Goal: Transaction & Acquisition: Purchase product/service

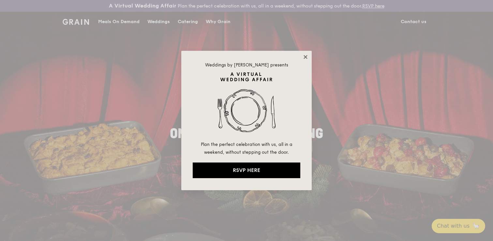
click at [306, 57] on icon at bounding box center [306, 57] width 4 height 4
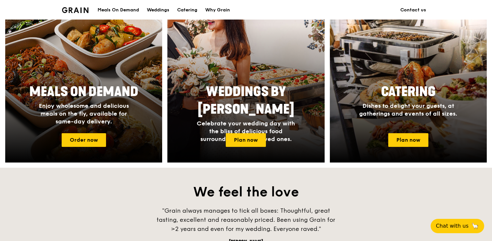
scroll to position [290, 0]
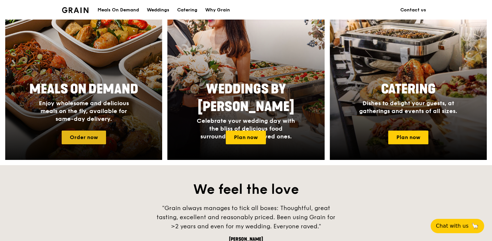
click at [92, 134] on link "Order now" at bounding box center [84, 138] width 44 height 14
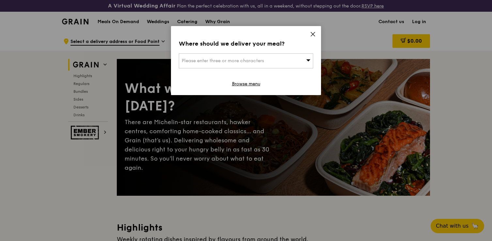
click at [313, 32] on icon at bounding box center [313, 34] width 6 height 6
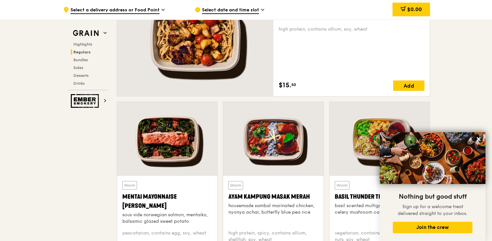
scroll to position [529, 0]
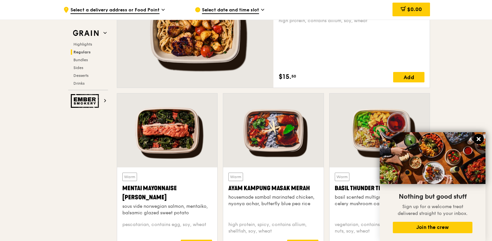
click at [479, 137] on icon at bounding box center [479, 139] width 6 height 6
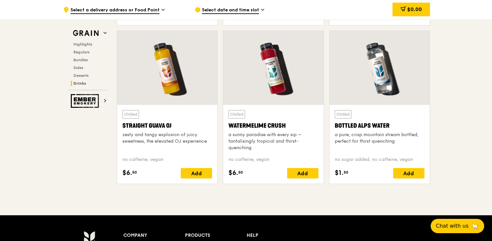
scroll to position [2657, 0]
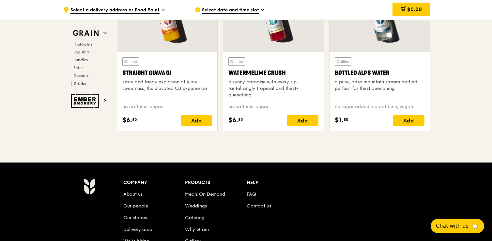
scroll to position [290, 0]
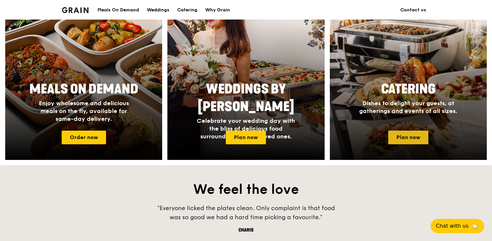
click at [411, 141] on link "Plan now" at bounding box center [408, 138] width 40 height 14
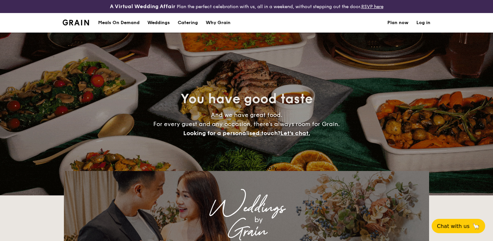
select select
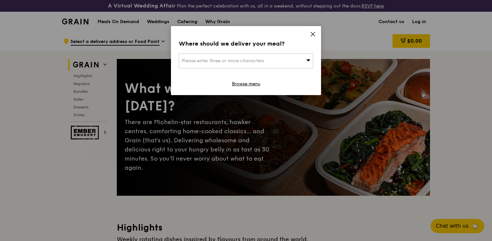
click at [312, 36] on icon at bounding box center [313, 34] width 6 height 6
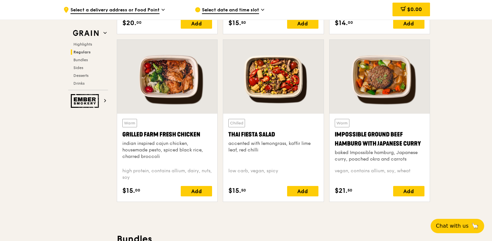
scroll to position [753, 0]
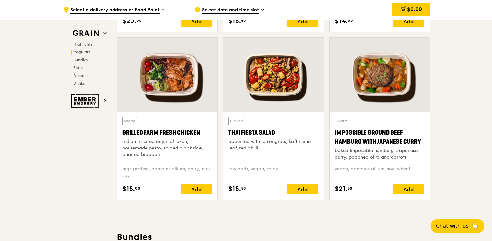
click at [168, 92] on div at bounding box center [167, 75] width 100 height 74
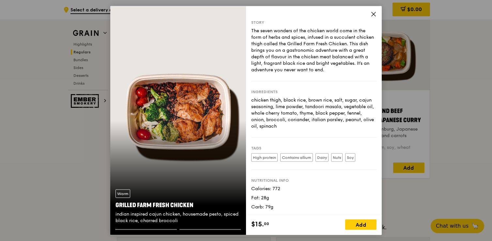
scroll to position [768, 0]
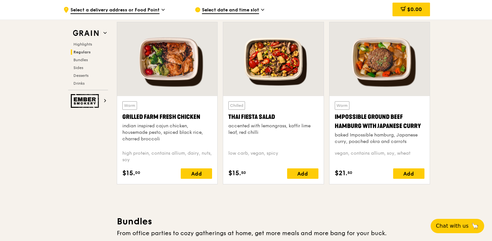
click at [375, 66] on div at bounding box center [380, 59] width 100 height 74
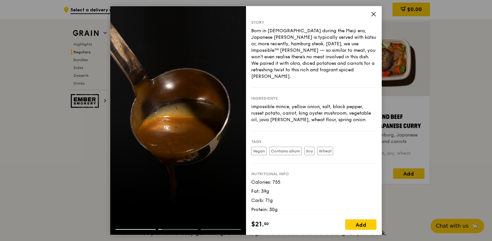
click at [374, 14] on icon at bounding box center [374, 14] width 6 height 6
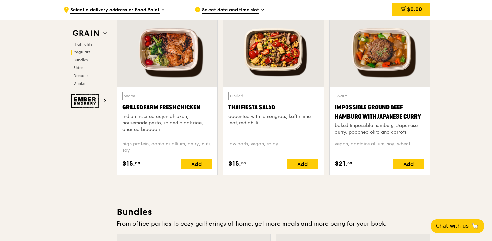
scroll to position [738, 0]
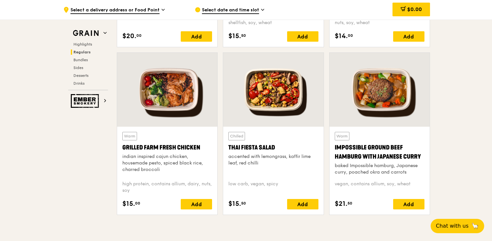
click at [177, 99] on div at bounding box center [167, 90] width 100 height 74
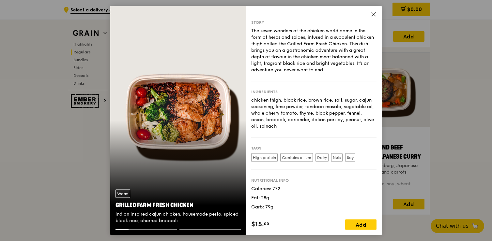
click at [373, 13] on icon at bounding box center [374, 14] width 6 height 6
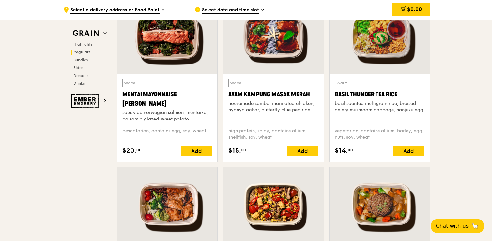
scroll to position [600, 0]
